Goal: Task Accomplishment & Management: Use online tool/utility

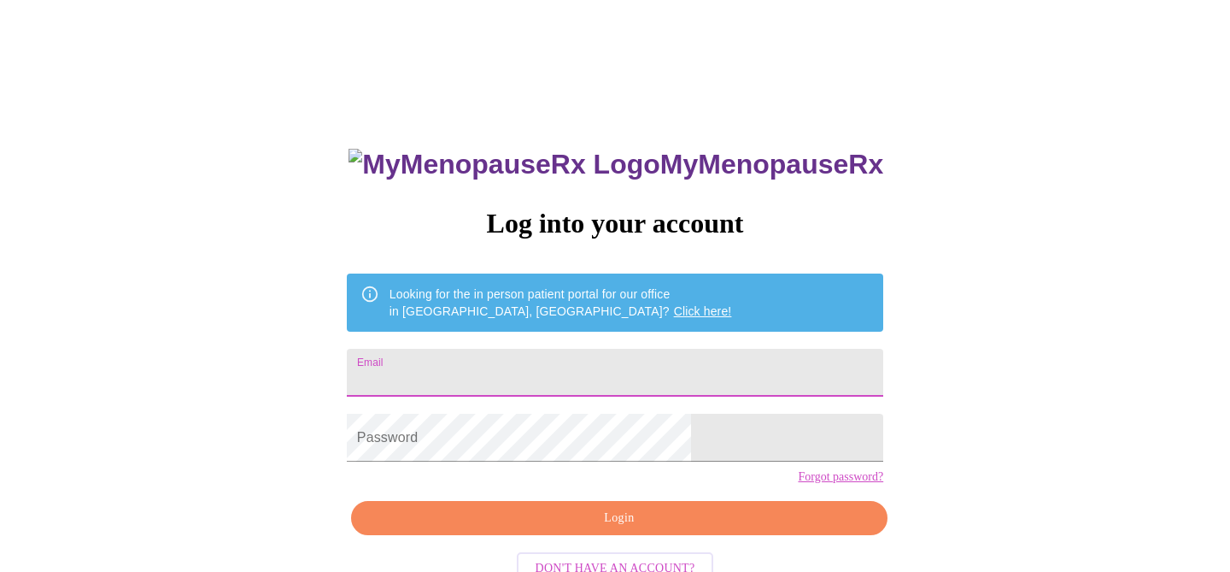
click at [665, 377] on input "Email" at bounding box center [615, 373] width 537 height 48
type input "[PERSON_NAME][EMAIL_ADDRESS][DOMAIN_NAME]"
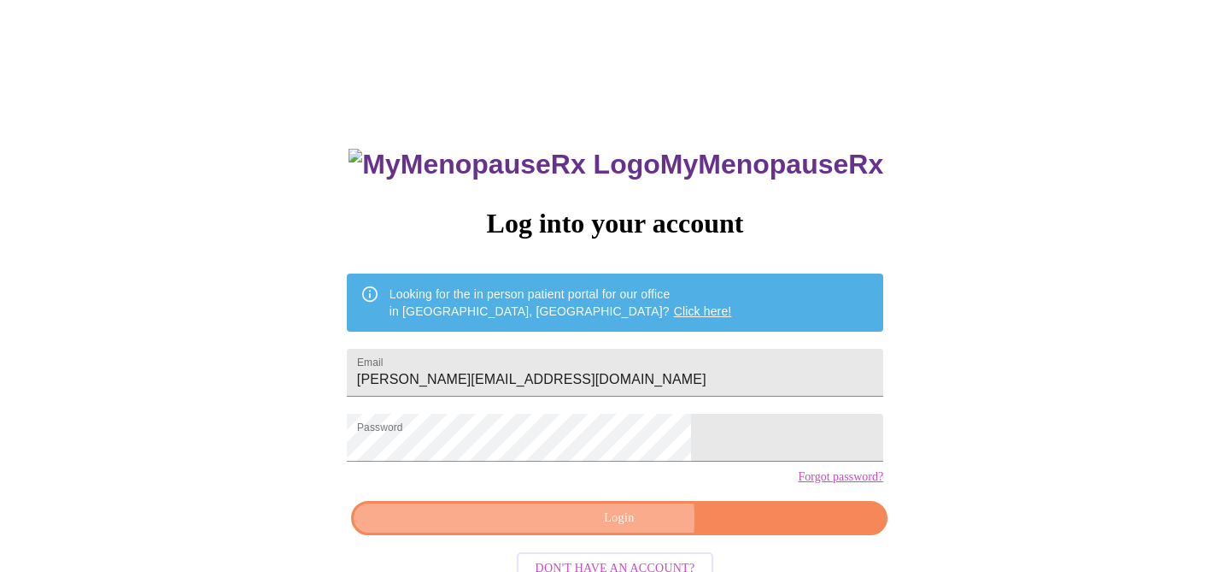
click at [592, 529] on span "Login" at bounding box center [619, 518] width 497 height 21
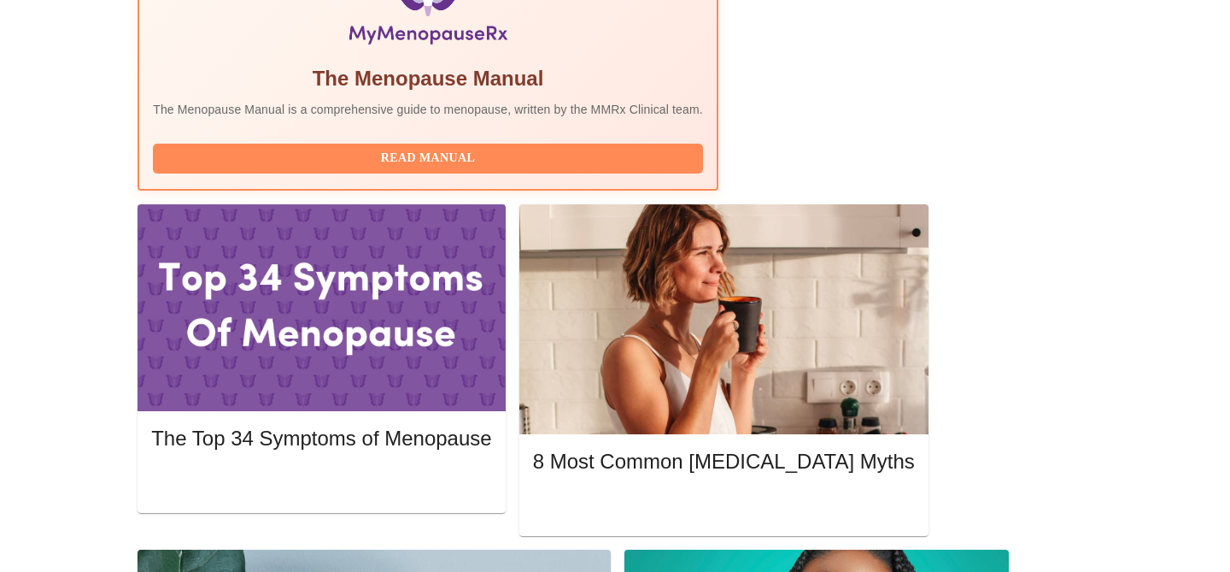
scroll to position [631, 0]
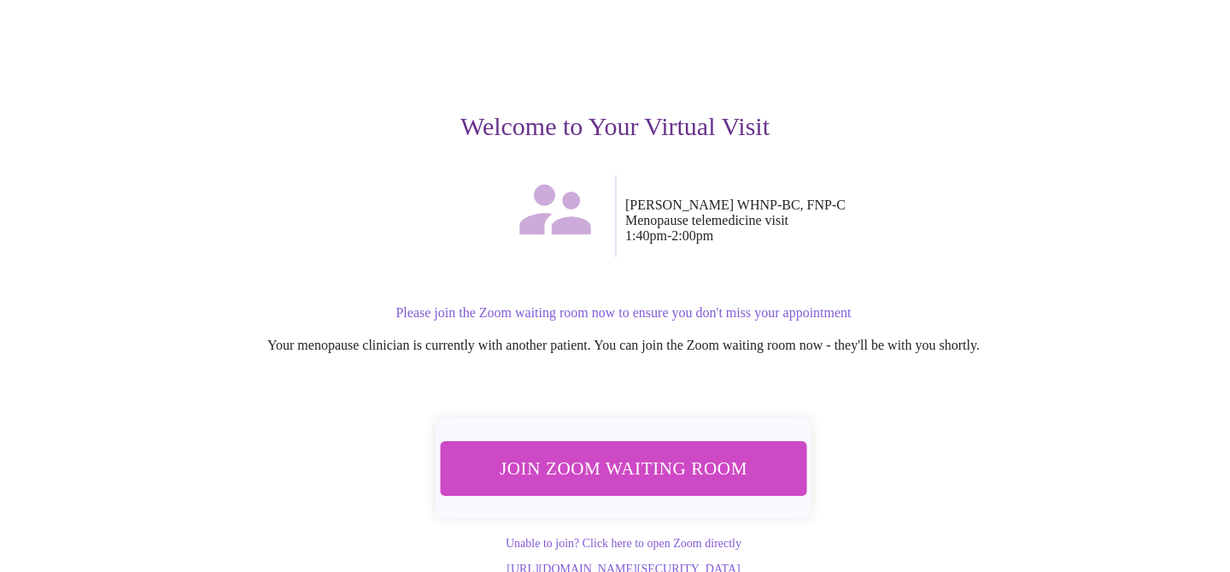
scroll to position [121, 0]
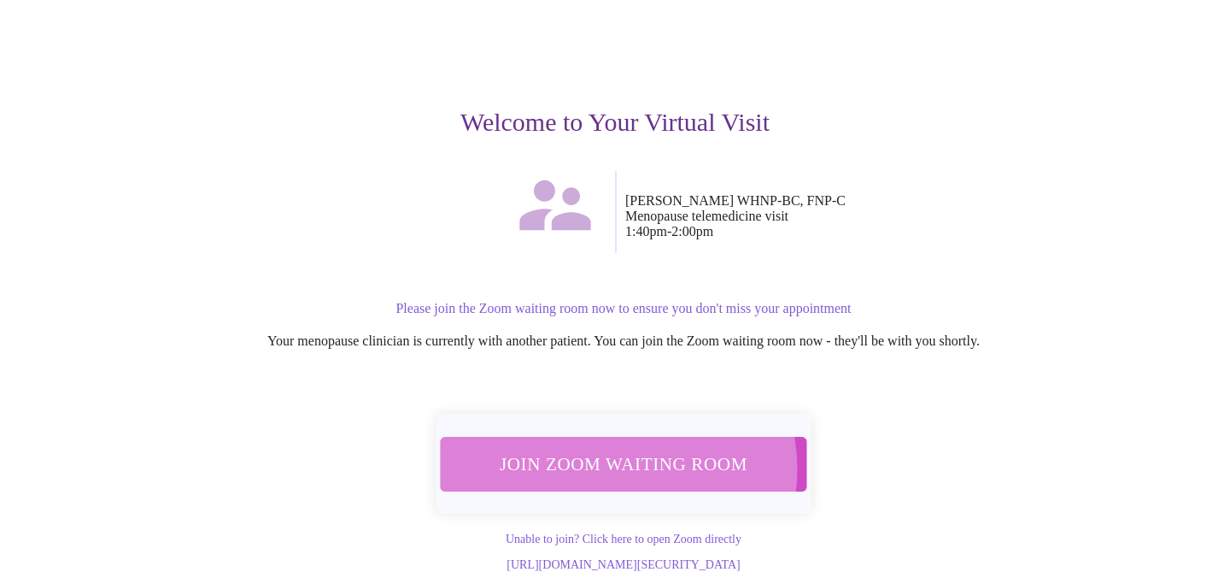
click at [613, 457] on span "Join Zoom Waiting Room" at bounding box center [623, 464] width 323 height 32
